Goal: Task Accomplishment & Management: Complete application form

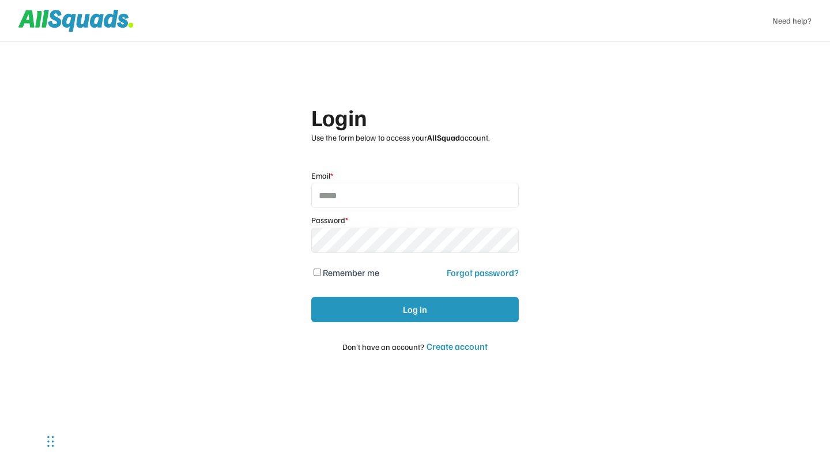
click at [182, 182] on div "Login Use the form below to access your AllSquad account. Email * Password * Re…" at bounding box center [415, 234] width 830 height 468
click at [172, 156] on div "Login Use the form below to access your AllSquad account. Email * Password * Re…" at bounding box center [415, 234] width 830 height 468
click at [227, 220] on div "Login Use the form below to access your AllSquad account. Email * Password * Re…" at bounding box center [415, 234] width 830 height 468
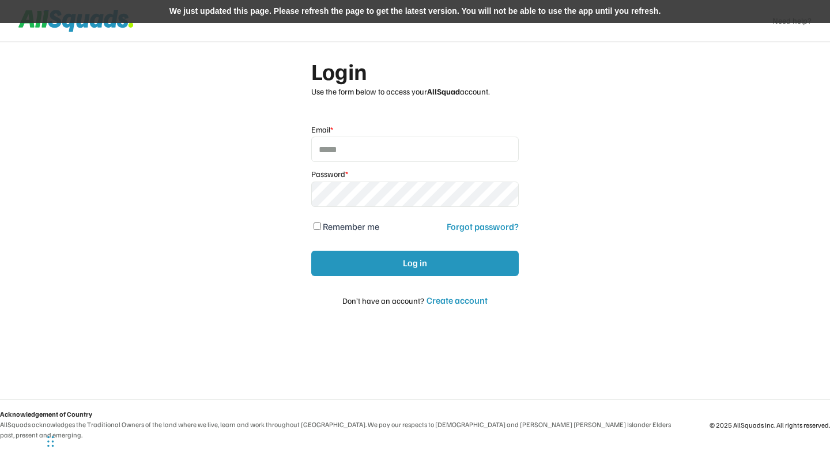
click at [315, 6] on div "We just updated this page. Please refresh the page to get the latest version. Y…" at bounding box center [415, 11] width 830 height 23
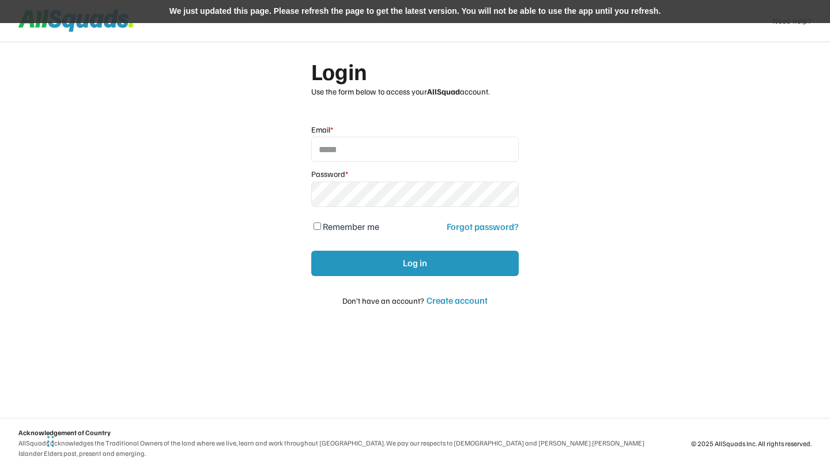
click at [289, 9] on div "We just updated this page. Please refresh the page to get the latest version. Y…" at bounding box center [415, 11] width 830 height 23
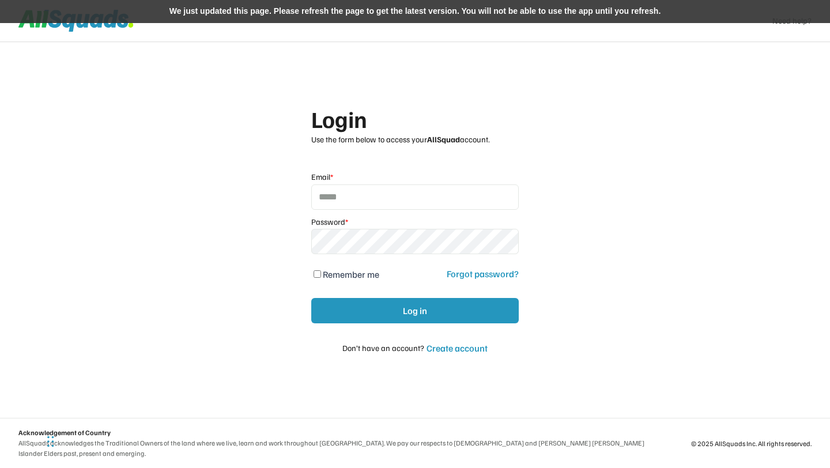
click at [314, 20] on div "We just updated this page. Please refresh the page to get the latest version. Y…" at bounding box center [415, 11] width 830 height 23
click at [273, 13] on div "We just updated this page. Please refresh the page to get the latest version. Y…" at bounding box center [415, 11] width 830 height 23
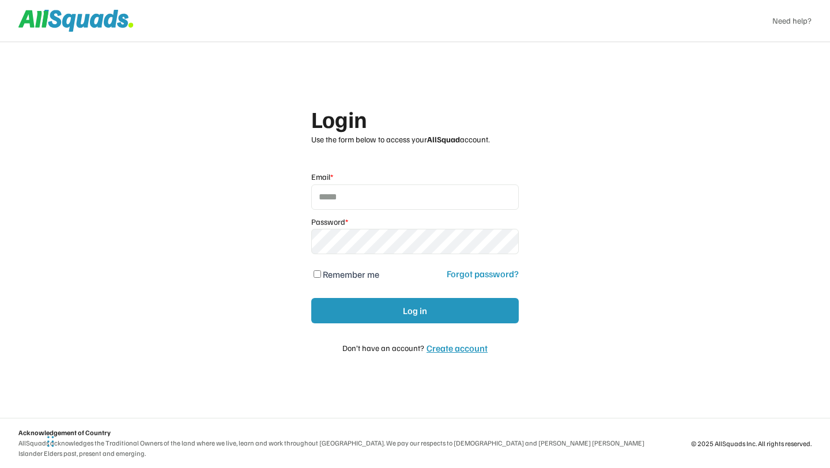
click at [457, 350] on div "Create account" at bounding box center [457, 348] width 61 height 12
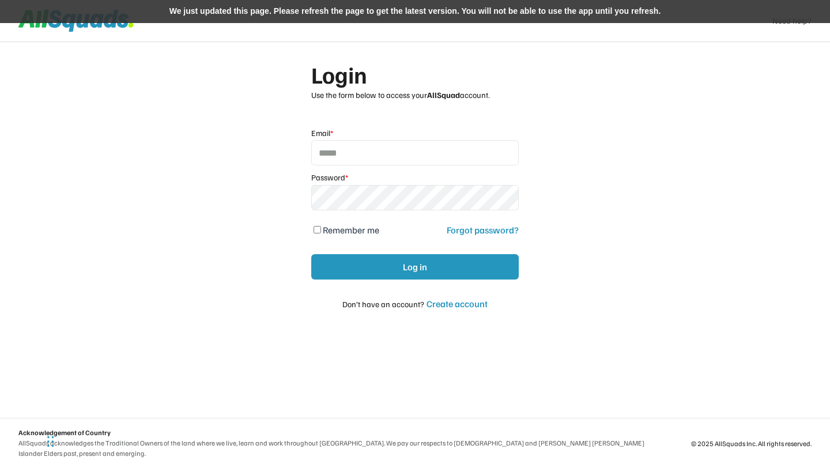
click at [278, 15] on div "We just updated this page. Please refresh the page to get the latest version. Y…" at bounding box center [415, 11] width 830 height 23
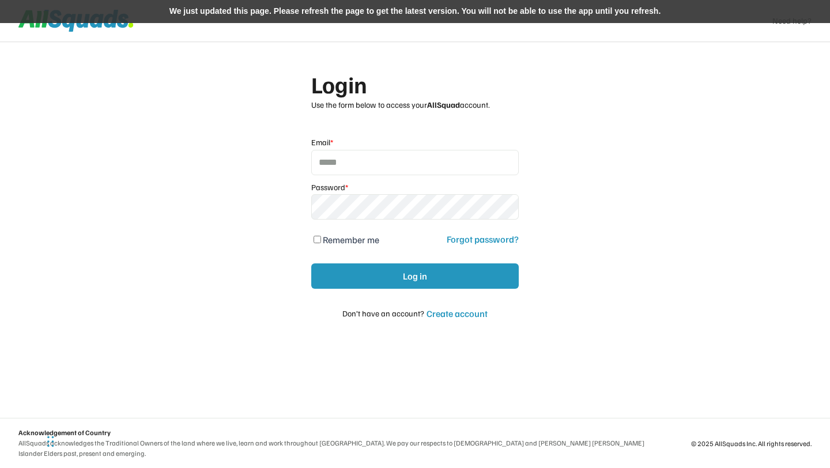
click at [265, 14] on div "We just updated this page. Please refresh the page to get the latest version. Y…" at bounding box center [415, 11] width 830 height 23
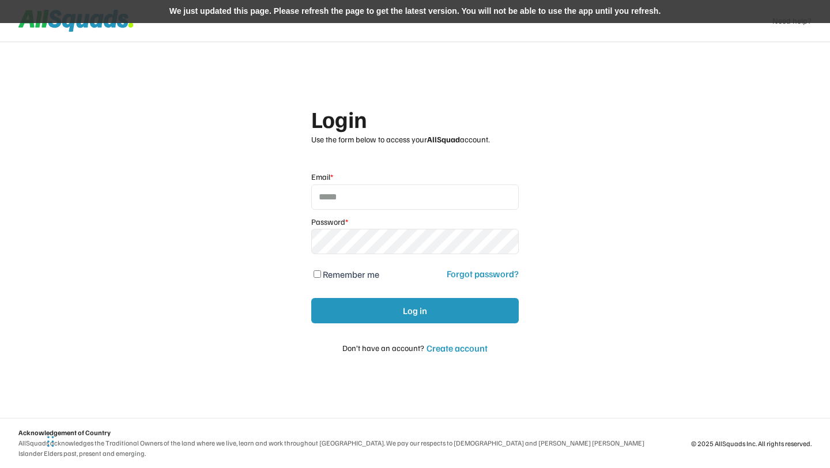
click at [270, 10] on div "We just updated this page. Please refresh the page to get the latest version. Y…" at bounding box center [415, 11] width 830 height 23
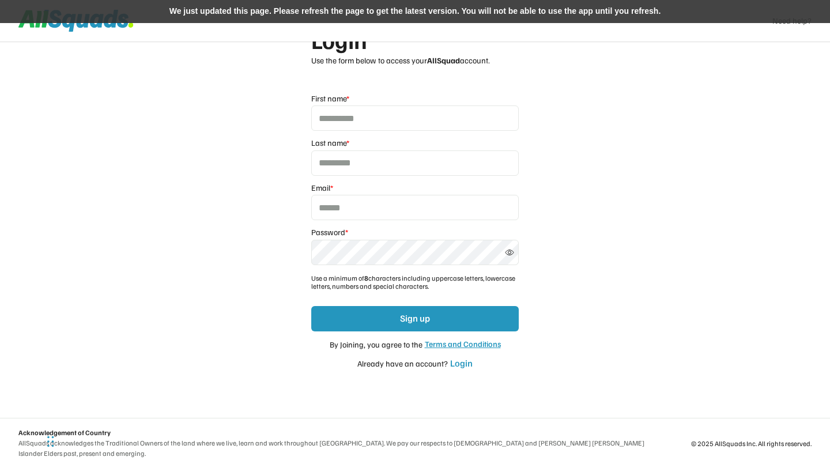
click at [282, 10] on div "We just updated this page. Please refresh the page to get the latest version. Y…" at bounding box center [415, 11] width 830 height 23
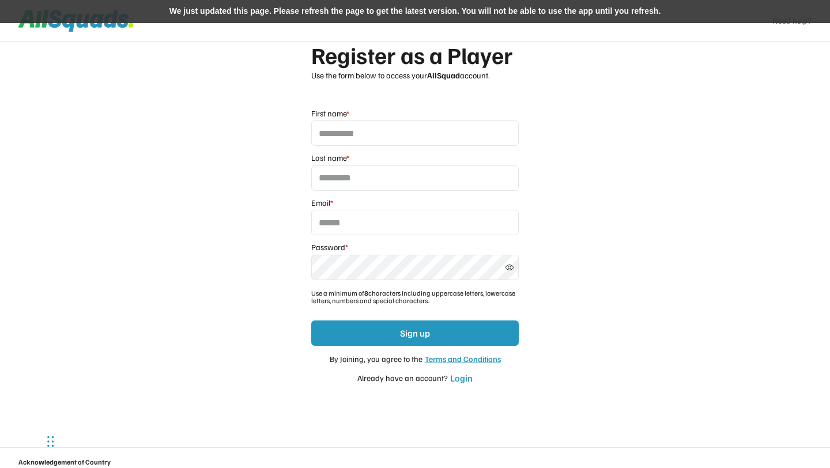
click at [269, 12] on div "We just updated this page. Please refresh the page to get the latest version. Y…" at bounding box center [415, 11] width 830 height 23
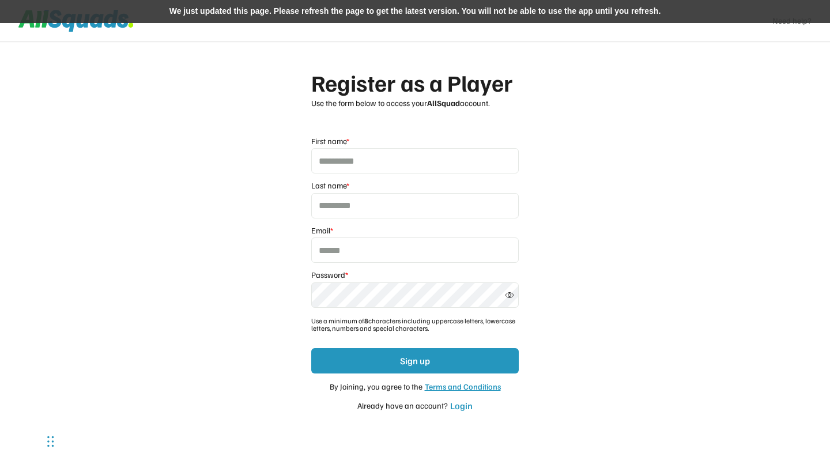
click at [304, 14] on div "We just updated this page. Please refresh the page to get the latest version. Y…" at bounding box center [415, 11] width 830 height 23
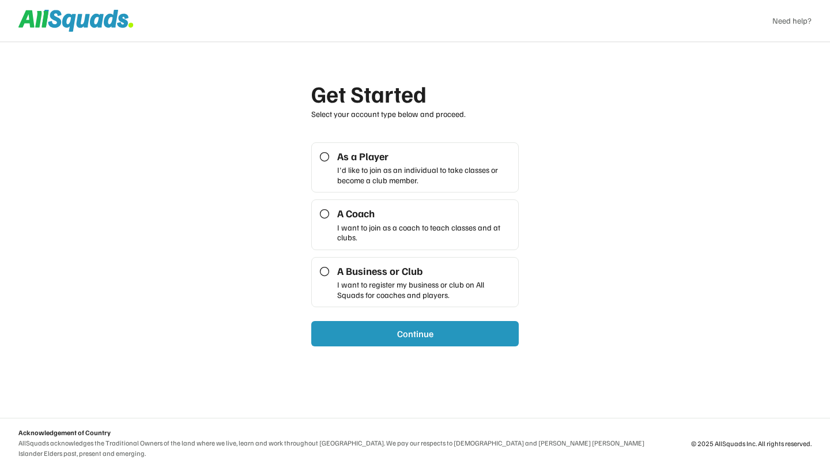
click at [376, 165] on div "I'd like to join as an individual to take classes or become a club member." at bounding box center [424, 175] width 174 height 20
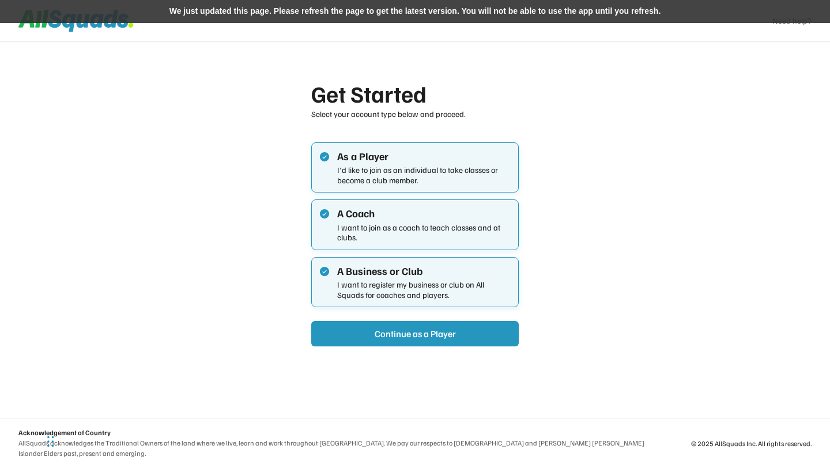
click at [247, 9] on div "We just updated this page. Please refresh the page to get the latest version. Y…" at bounding box center [415, 11] width 830 height 23
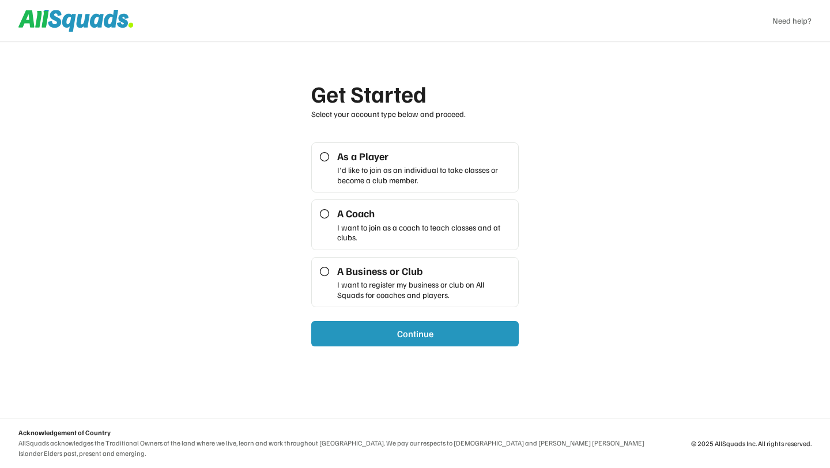
click at [322, 174] on div "As a Player I'd like to join as an individual to take classes or become a club …" at bounding box center [415, 167] width 208 height 51
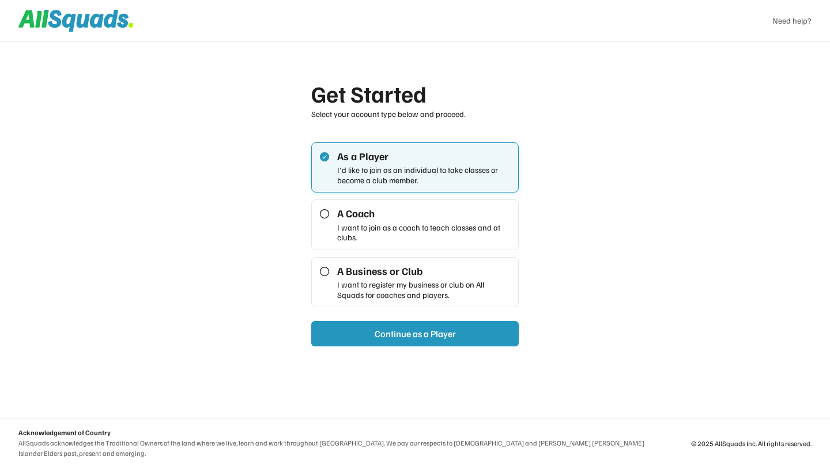
click at [330, 241] on div "A Coach I want to join as a coach to teach classes and at clubs." at bounding box center [415, 224] width 208 height 51
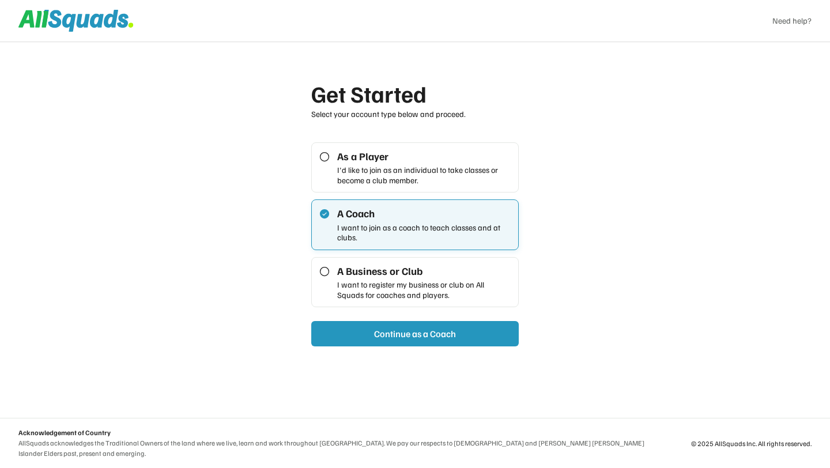
click at [328, 184] on div "As a Player I'd like to join as an individual to take classes or become a club …" at bounding box center [415, 167] width 208 height 51
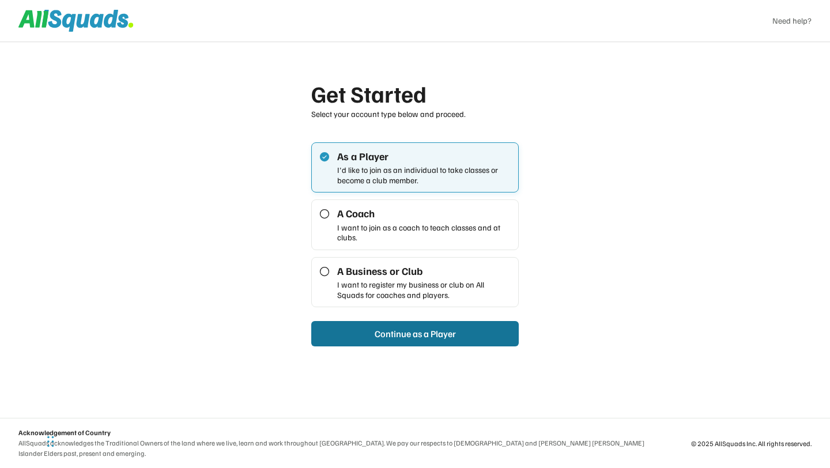
click at [358, 336] on button "Continue as a Player" at bounding box center [415, 333] width 208 height 25
click at [353, 228] on div "I want to join as a coach to teach classes and at clubs." at bounding box center [424, 233] width 174 height 20
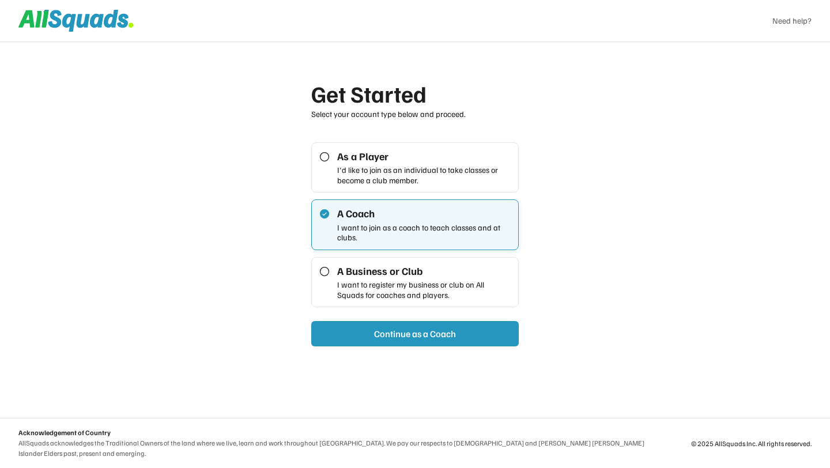
click at [356, 280] on div "I want to register my business or club on All Squads for coaches and players." at bounding box center [424, 290] width 174 height 20
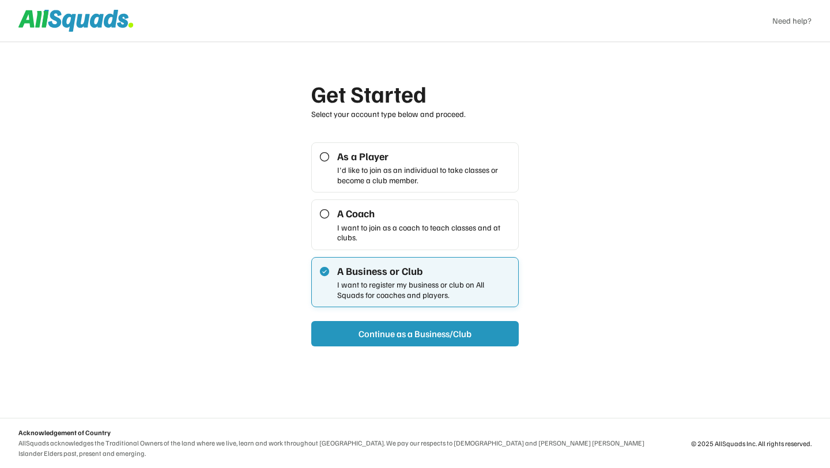
click at [371, 174] on div "I'd like to join as an individual to take classes or become a club member." at bounding box center [424, 175] width 174 height 20
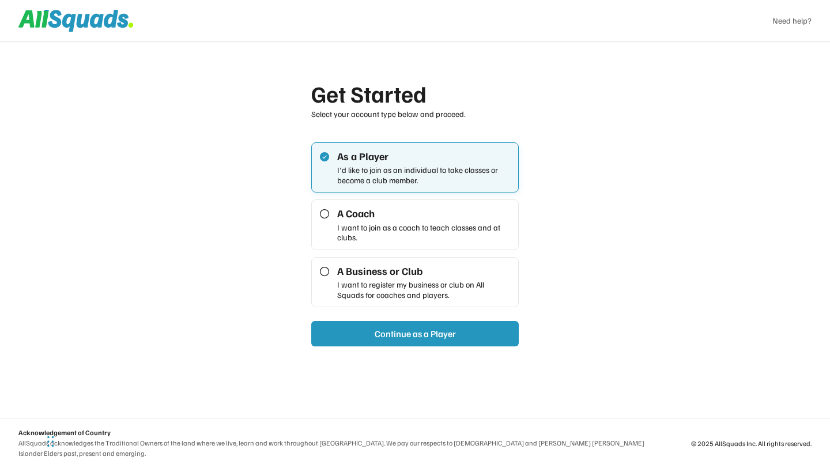
click at [370, 276] on div "A Business or Club" at bounding box center [424, 271] width 174 height 13
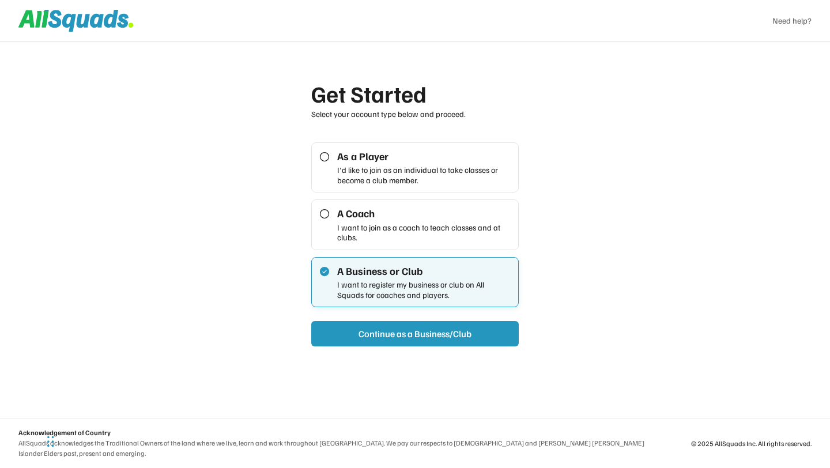
click at [381, 178] on div "I'd like to join as an individual to take classes or become a club member." at bounding box center [424, 175] width 174 height 20
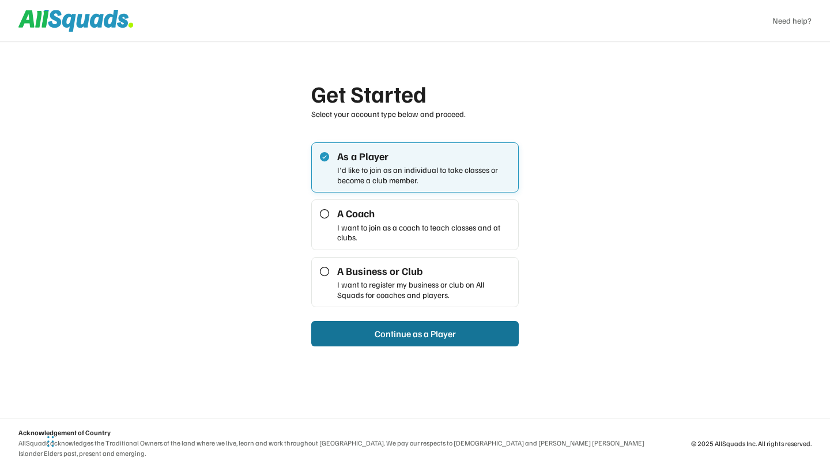
click at [385, 336] on button "Continue as a Player" at bounding box center [415, 333] width 208 height 25
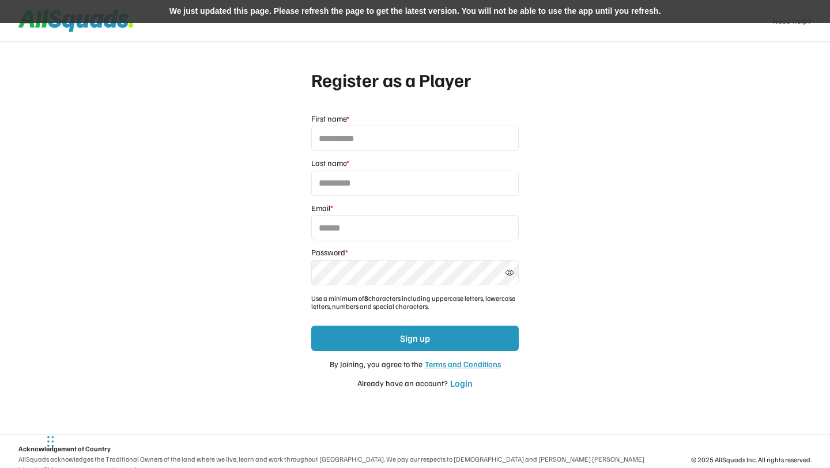
click at [274, 13] on div "We just updated this page. Please refresh the page to get the latest version. Y…" at bounding box center [415, 11] width 830 height 23
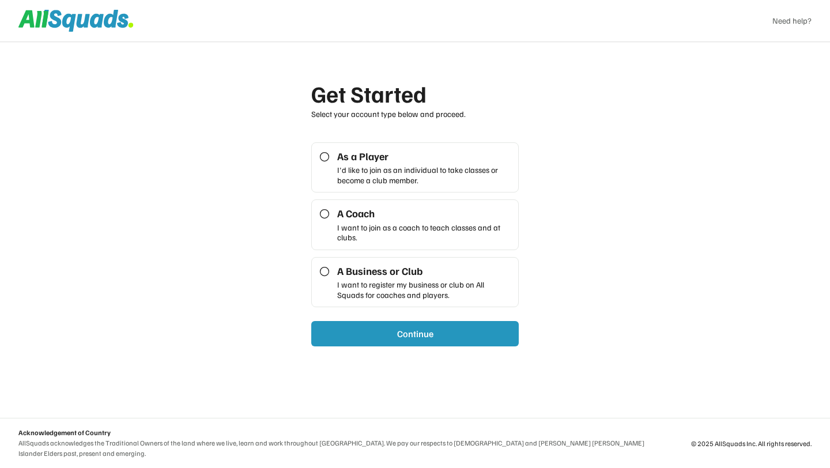
click at [382, 172] on div "I'd like to join as an individual to take classes or become a club member." at bounding box center [424, 175] width 174 height 20
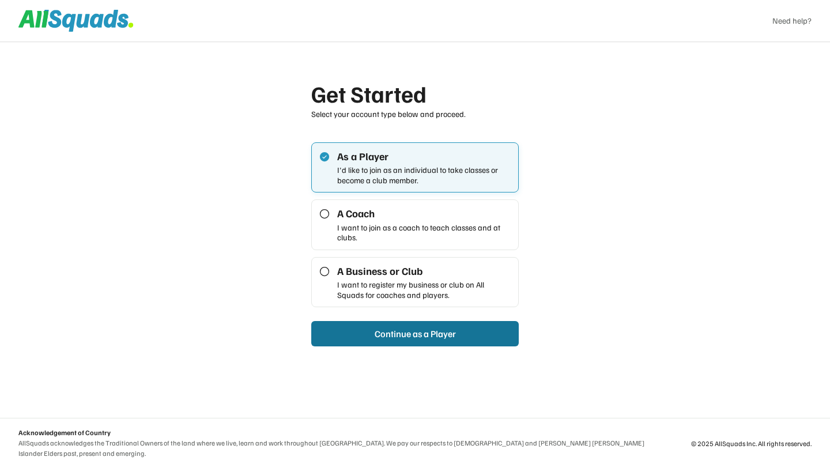
click at [392, 332] on button "Continue as a Player" at bounding box center [415, 333] width 208 height 25
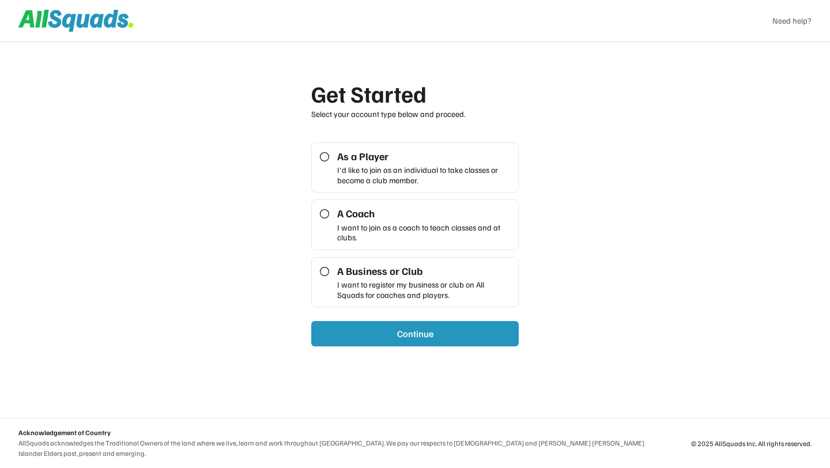
click at [229, 175] on div "Get Started Select your account type below and proceed. As a Player I'd like to…" at bounding box center [415, 234] width 830 height 468
click at [379, 174] on div "I'd like to join as an individual to take classes or become a club member." at bounding box center [424, 175] width 174 height 20
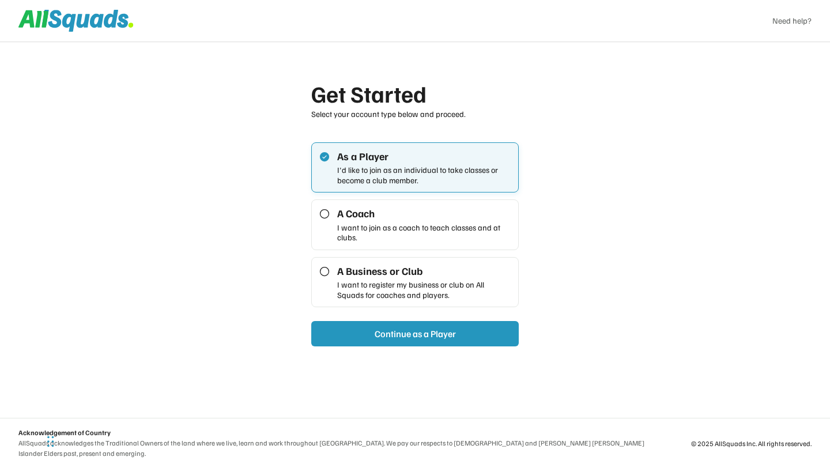
click at [361, 220] on div "A Coach" at bounding box center [424, 213] width 174 height 13
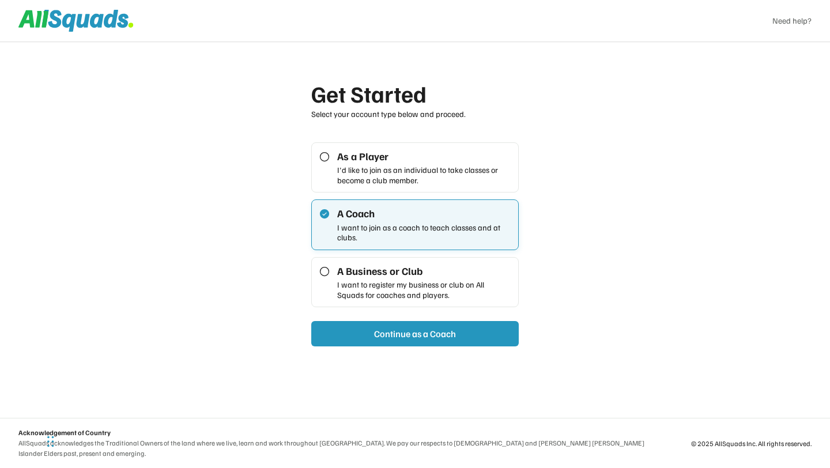
click at [359, 276] on div "A Business or Club" at bounding box center [424, 271] width 174 height 13
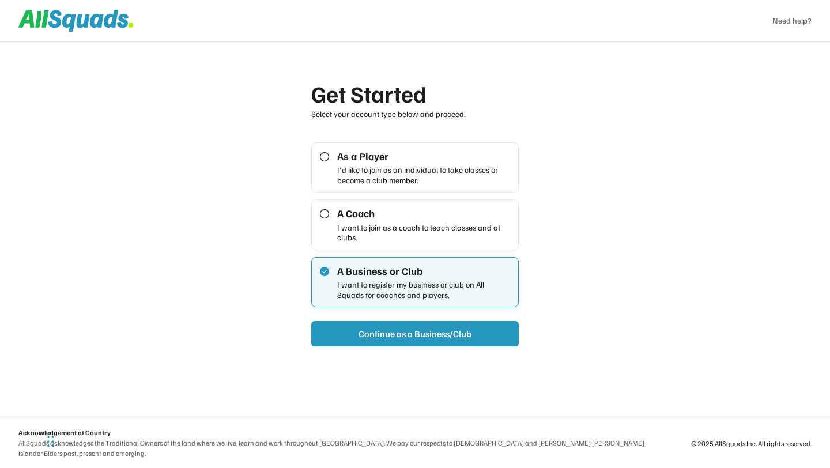
click at [376, 175] on div "I'd like to join as an individual to take classes or become a club member." at bounding box center [424, 175] width 174 height 20
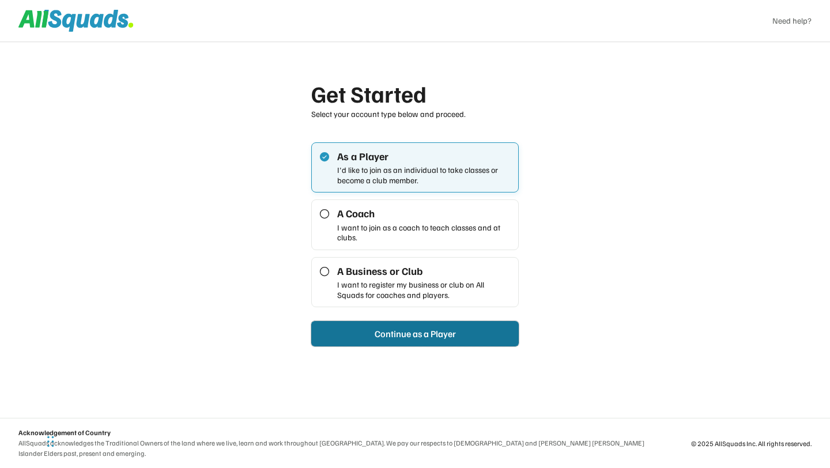
click at [387, 337] on button "Continue as a Player" at bounding box center [415, 333] width 208 height 25
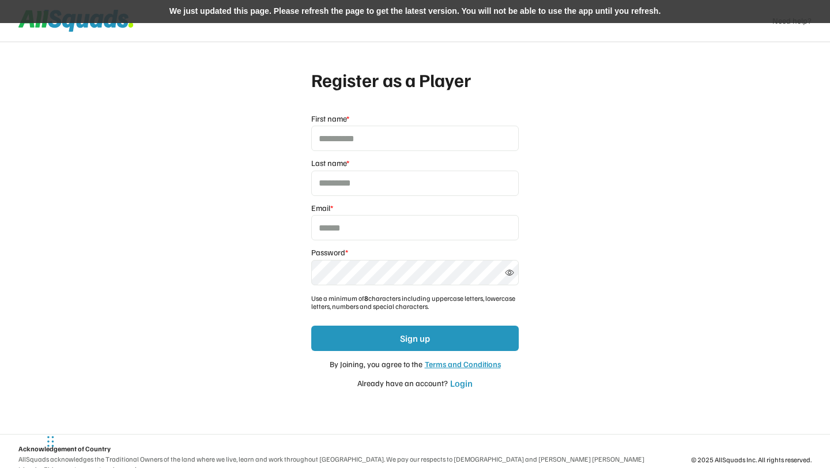
click at [281, 13] on div "We just updated this page. Please refresh the page to get the latest version. Y…" at bounding box center [415, 11] width 830 height 23
